Goal: Book appointment/travel/reservation

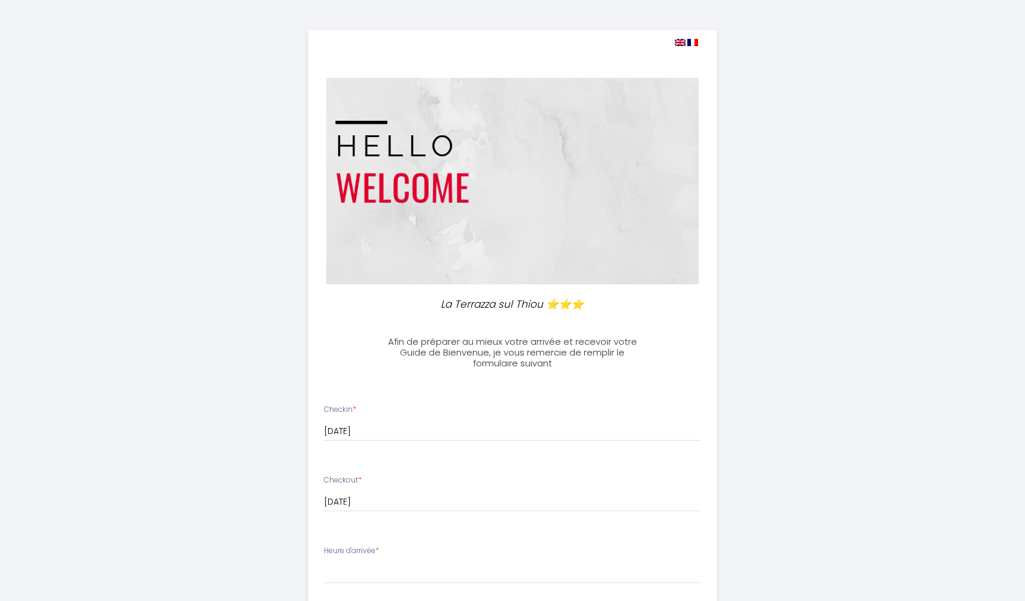
select select
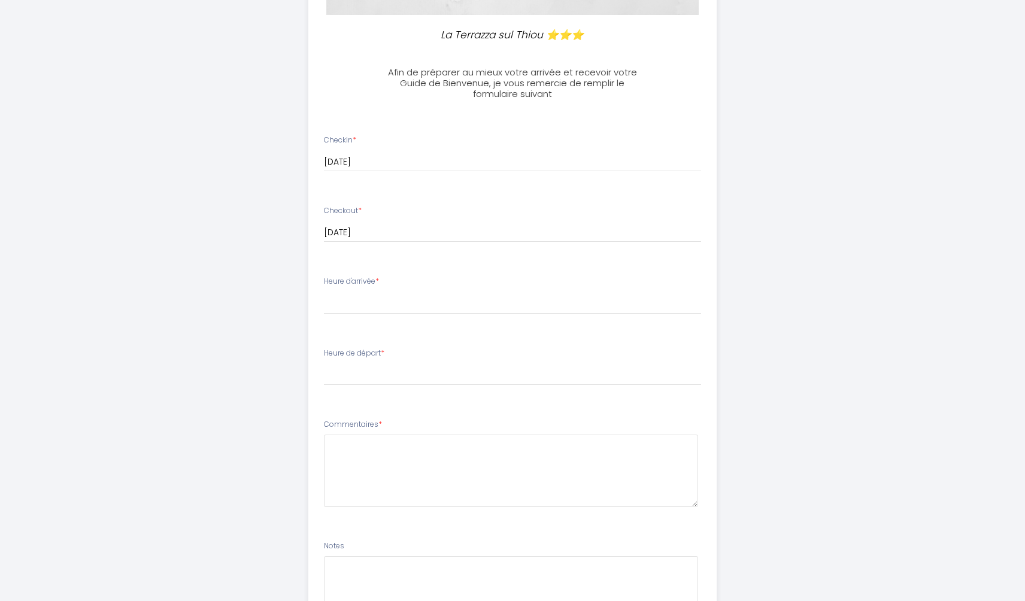
scroll to position [166, 0]
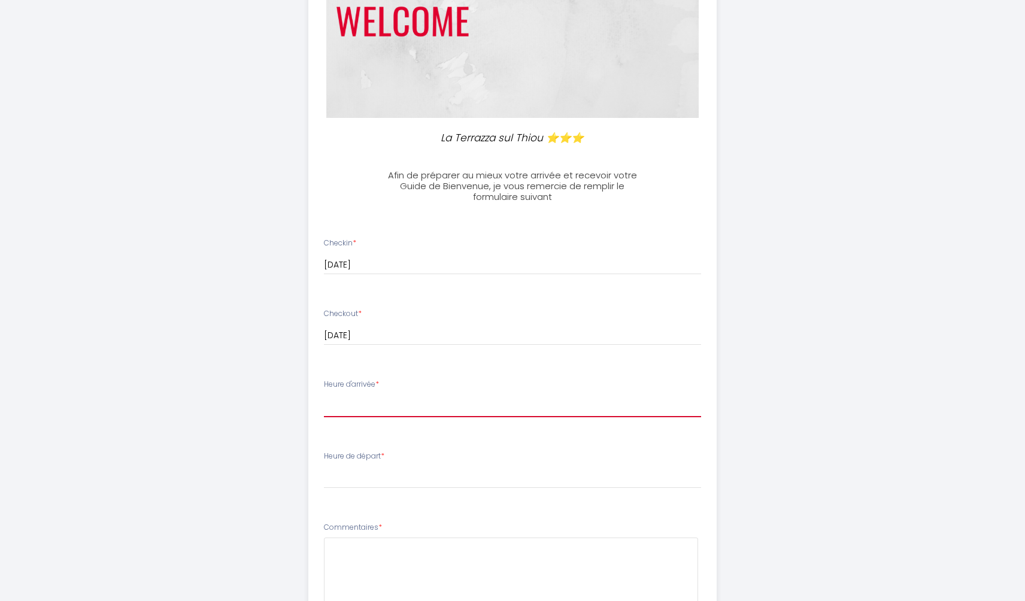
select select "17:00"
click at [384, 451] on span "*" at bounding box center [383, 456] width 4 height 10
click at [370, 451] on label "Heure de départ *" at bounding box center [354, 456] width 60 height 11
click at [383, 451] on label "Heure de départ *" at bounding box center [354, 456] width 60 height 11
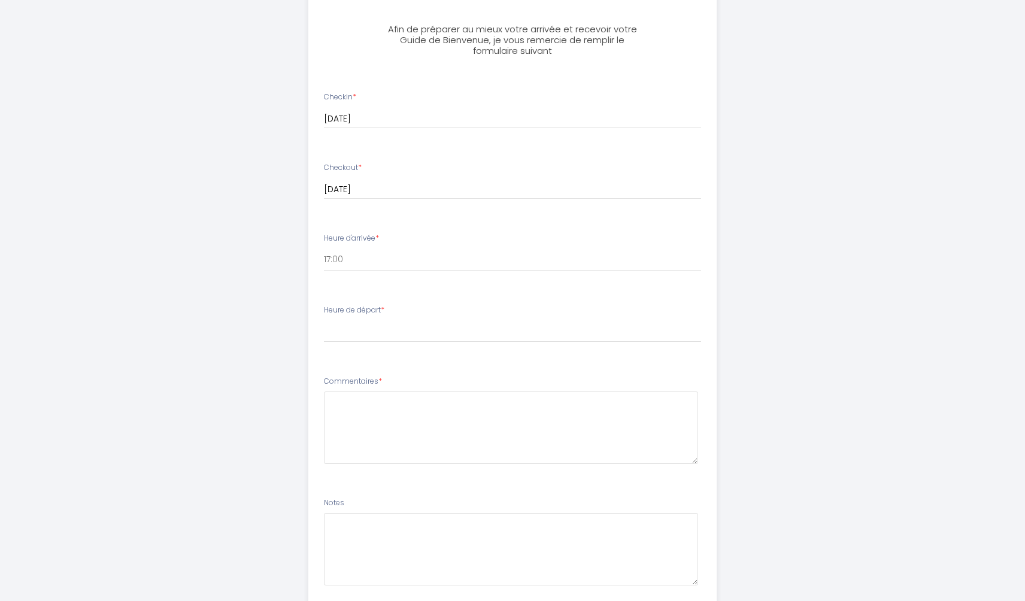
scroll to position [350, 0]
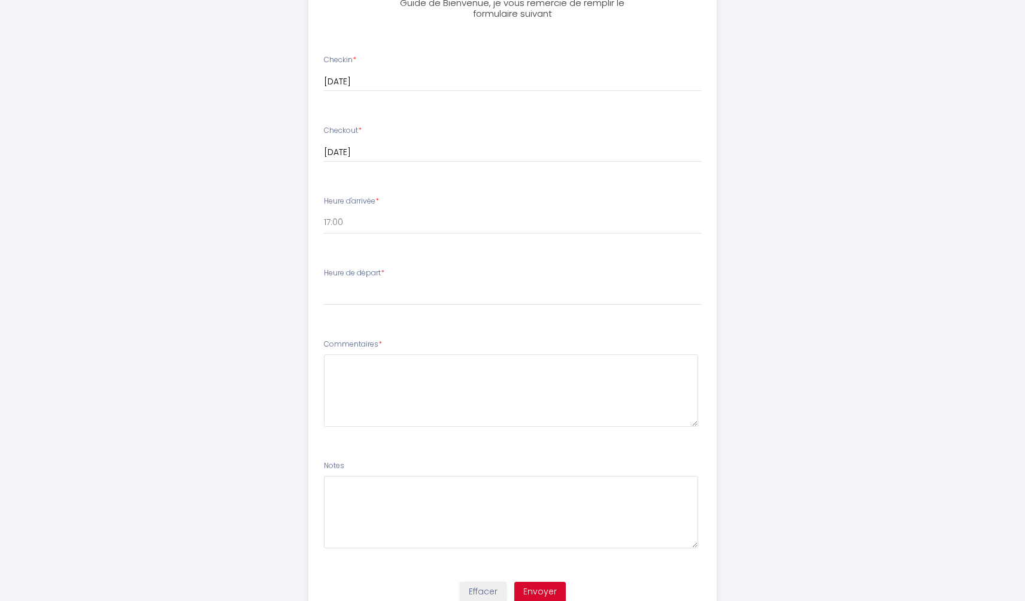
click at [335, 311] on li "Heure de départ * 00:00 00:30 01:00 01:30 02:00 02:30 03:00 03:30 04:00 04:30 0…" at bounding box center [513, 292] width 408 height 65
click at [331, 269] on label "Heure de départ *" at bounding box center [354, 273] width 60 height 11
click at [391, 268] on div "Heure de départ * 00:00 00:30 01:00 01:30 02:00 02:30 03:00 03:30 04:00 04:30 0…" at bounding box center [513, 287] width 378 height 38
click at [346, 269] on label "Heure de départ *" at bounding box center [354, 273] width 60 height 11
click at [384, 268] on span "*" at bounding box center [383, 273] width 4 height 10
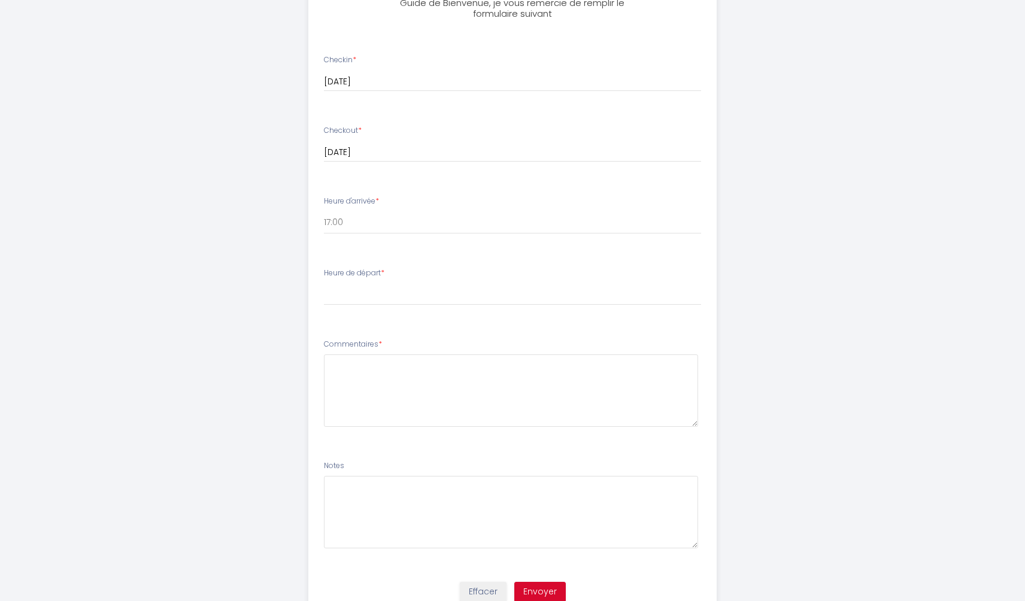
click at [384, 269] on span "*" at bounding box center [383, 273] width 4 height 10
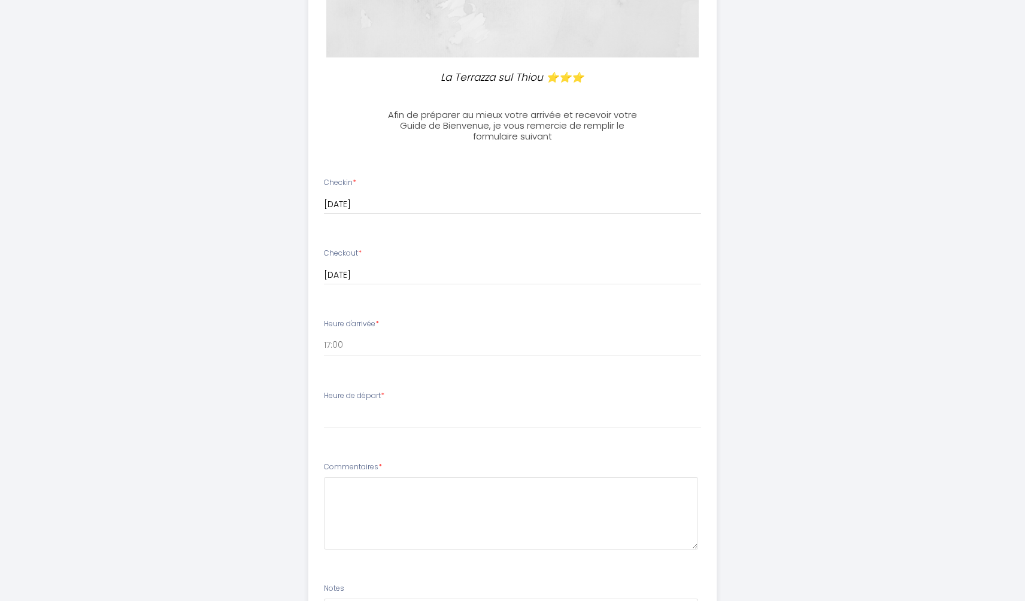
scroll to position [250, 0]
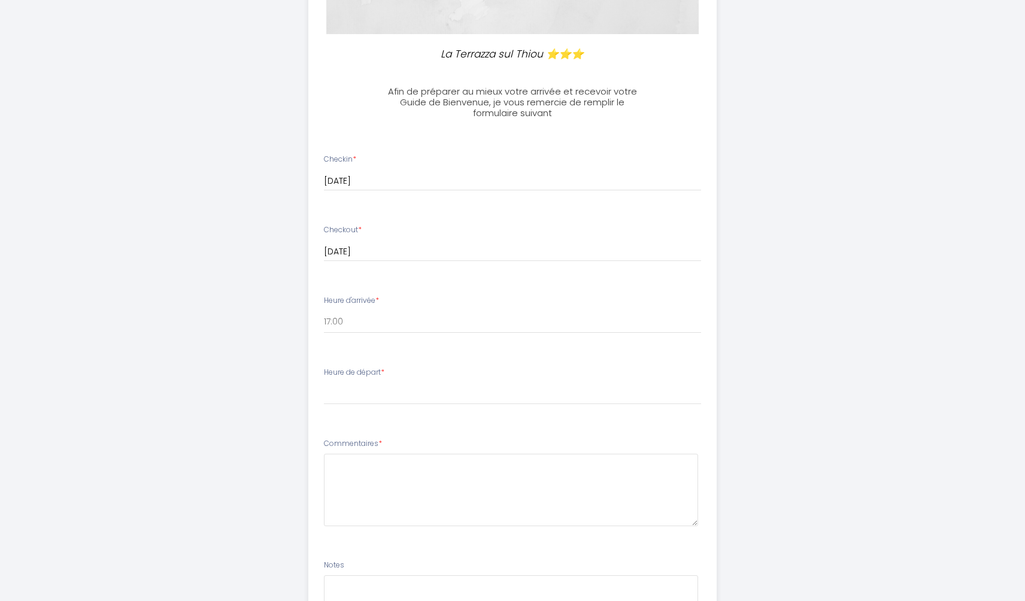
click at [409, 249] on input "[DATE]" at bounding box center [513, 252] width 378 height 16
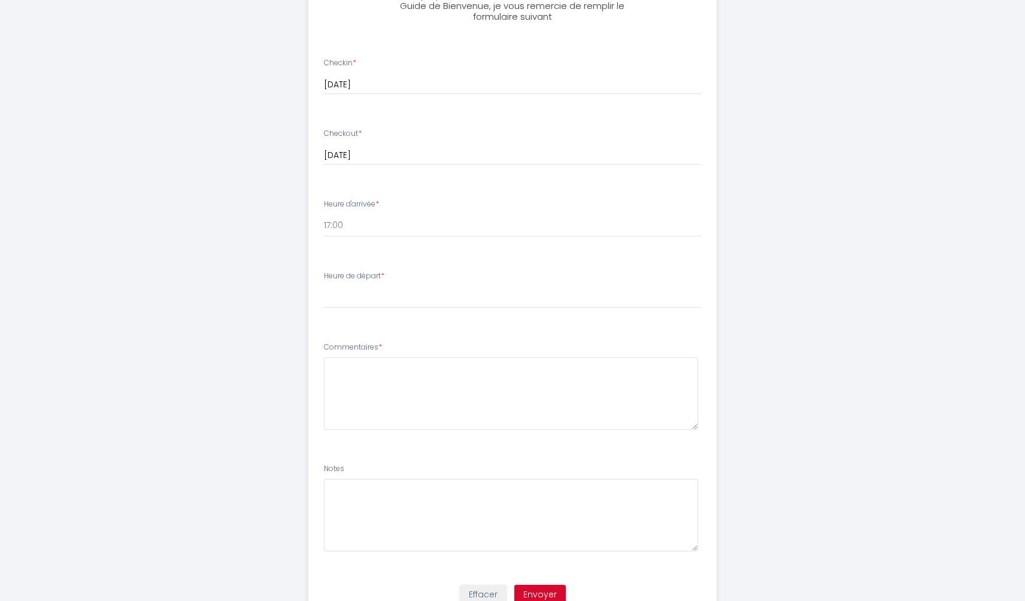
scroll to position [359, 0]
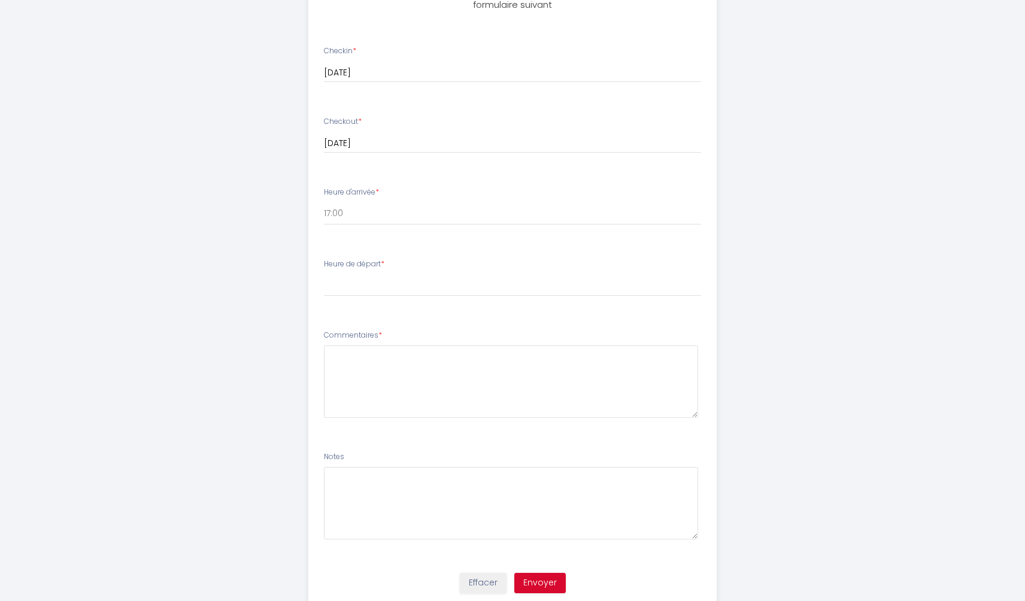
click at [383, 260] on label "Heure de départ *" at bounding box center [354, 264] width 60 height 11
click at [362, 259] on label "Heure de départ *" at bounding box center [354, 264] width 60 height 11
click at [384, 260] on span "*" at bounding box center [383, 264] width 4 height 10
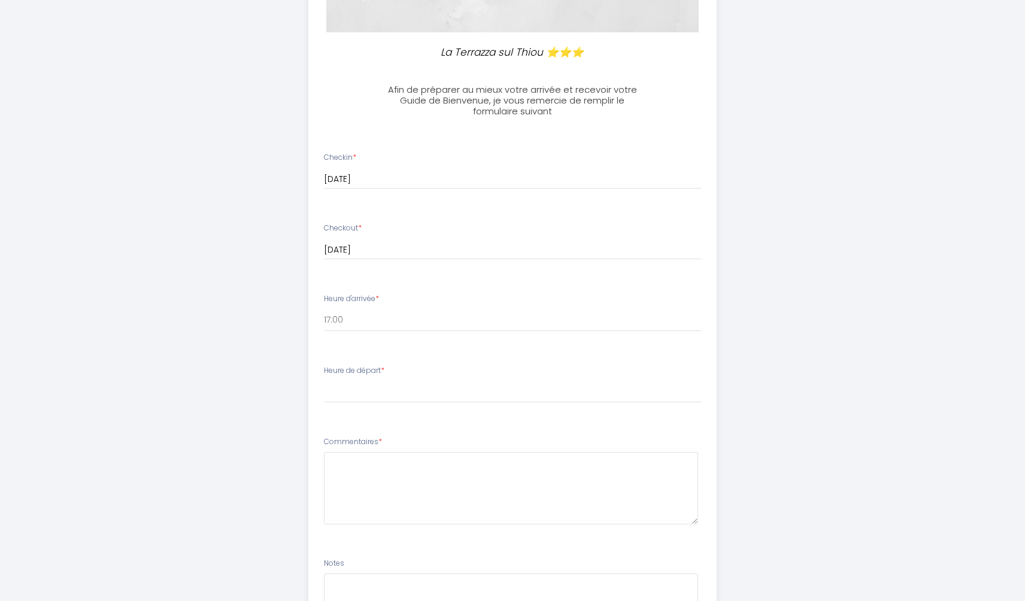
scroll to position [260, 0]
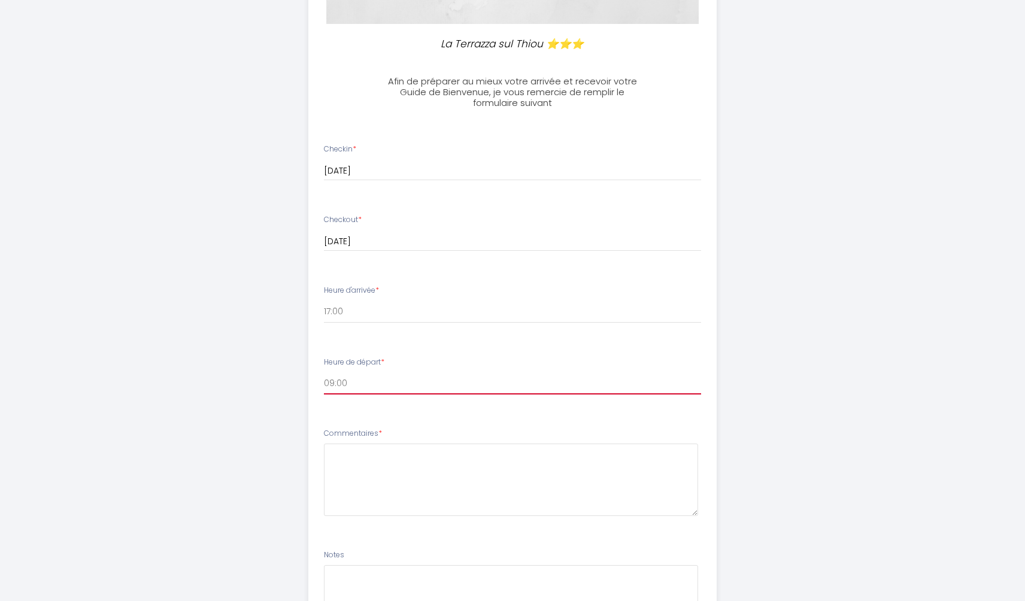
select select "09:30"
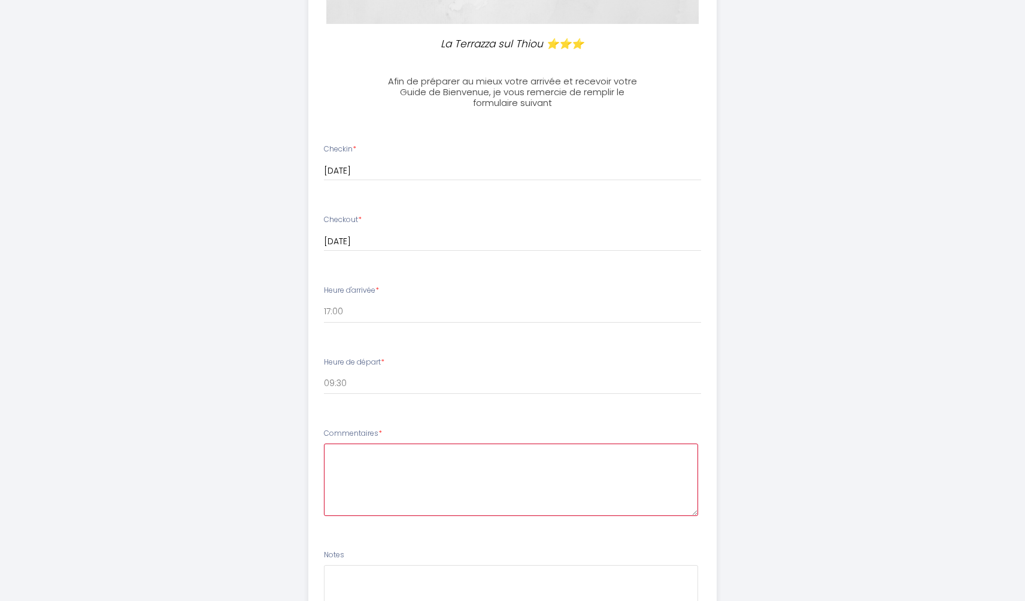
click at [349, 453] on textarea at bounding box center [511, 480] width 375 height 72
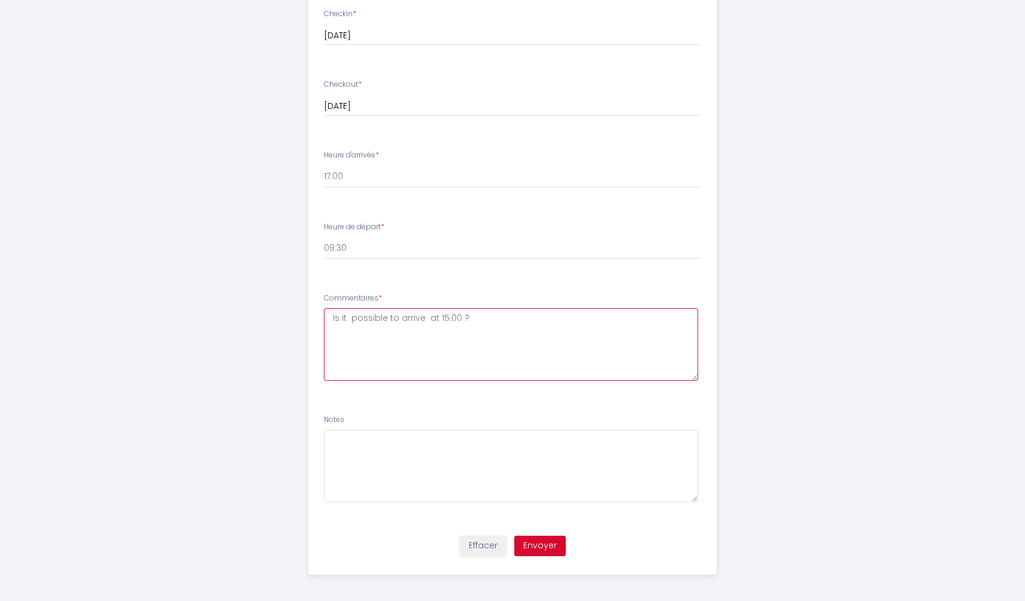
scroll to position [395, 0]
type textarea "Is it possible to arrive at 15.00 ?"
click at [551, 541] on button "Envoyer" at bounding box center [539, 546] width 51 height 20
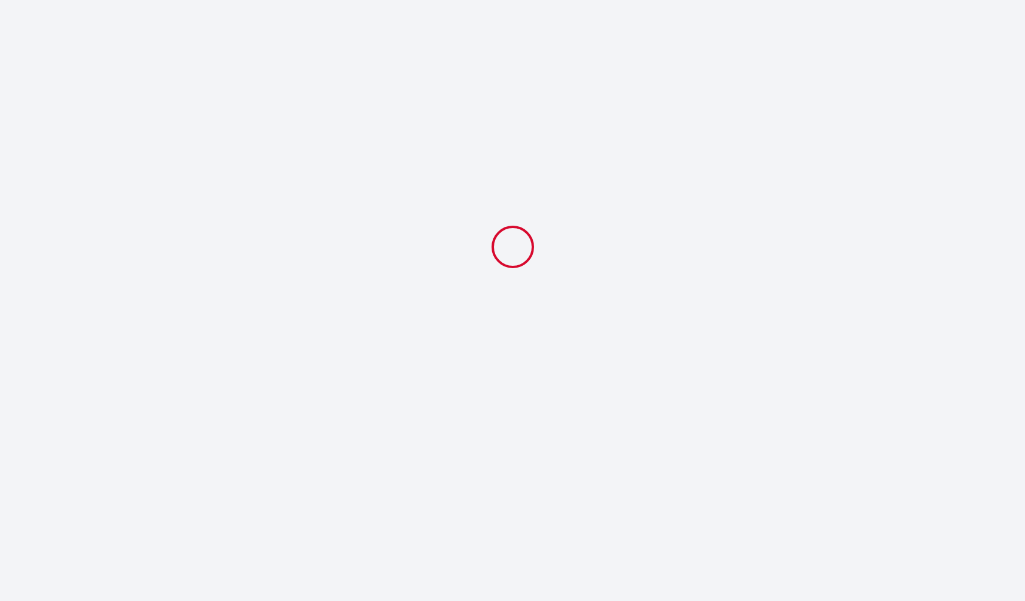
scroll to position [0, 0]
select select "09:30"
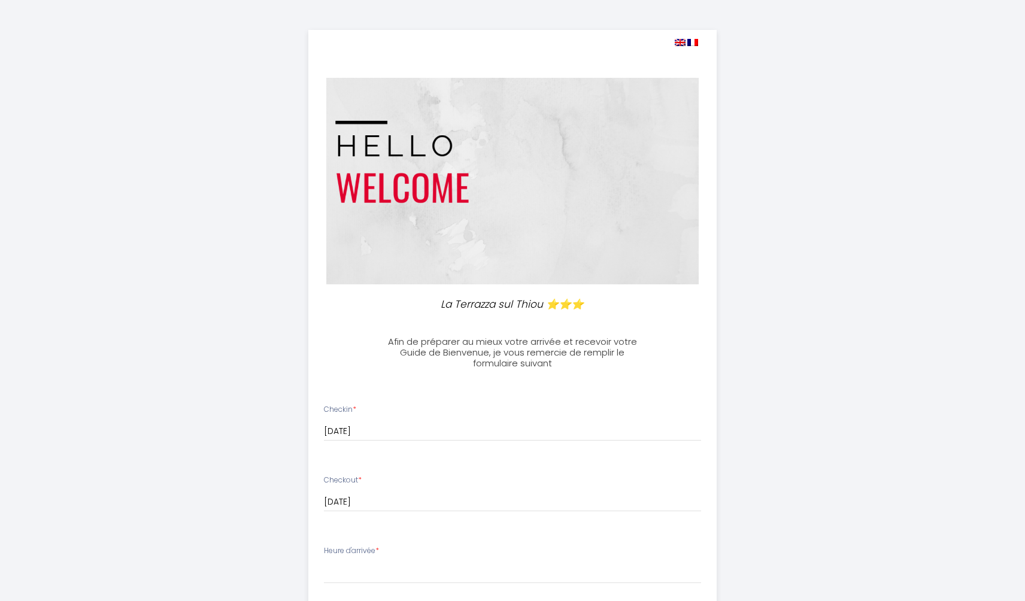
select select
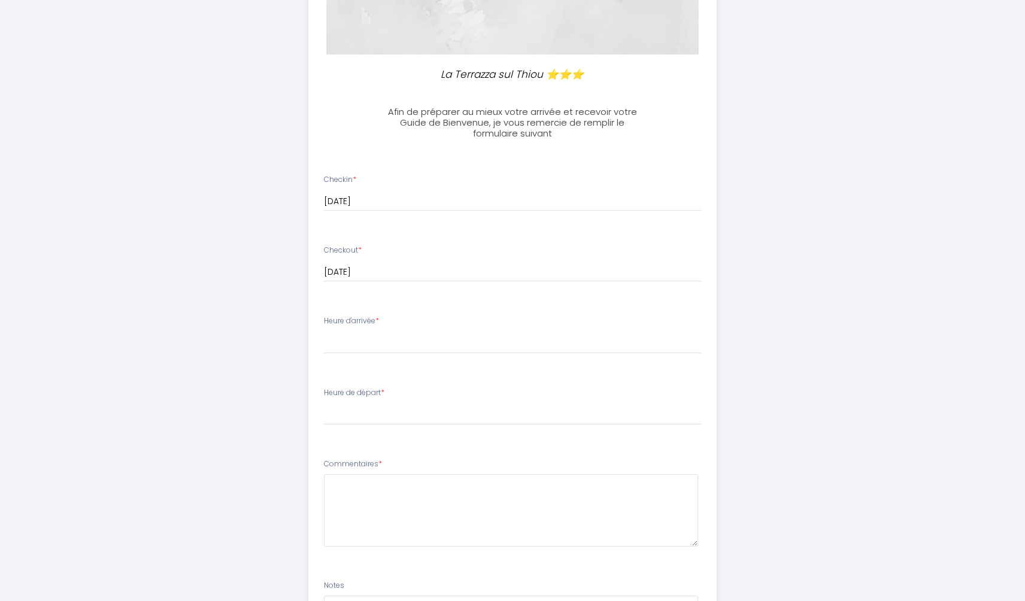
scroll to position [238, 0]
